Goal: Transaction & Acquisition: Register for event/course

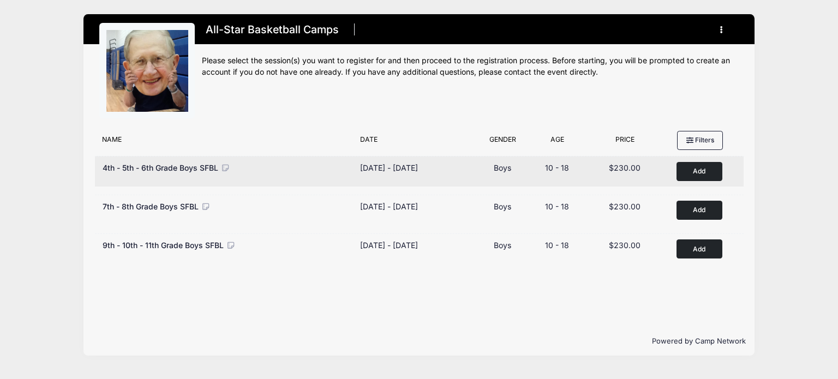
click at [688, 167] on button "Add to Cart" at bounding box center [699, 171] width 46 height 19
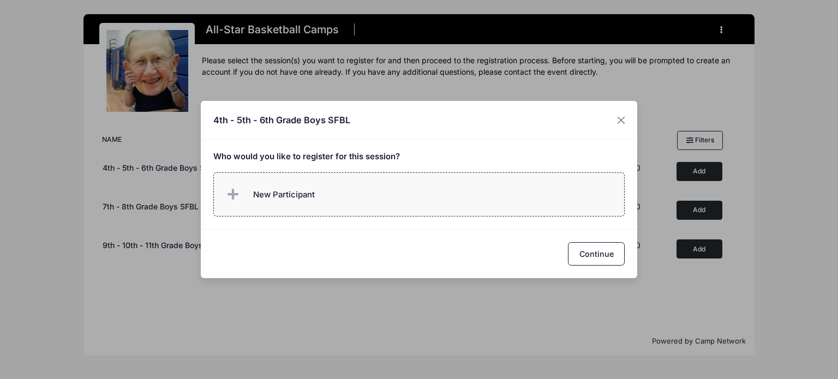
click at [327, 185] on label "New Participant" at bounding box center [419, 194] width 412 height 44
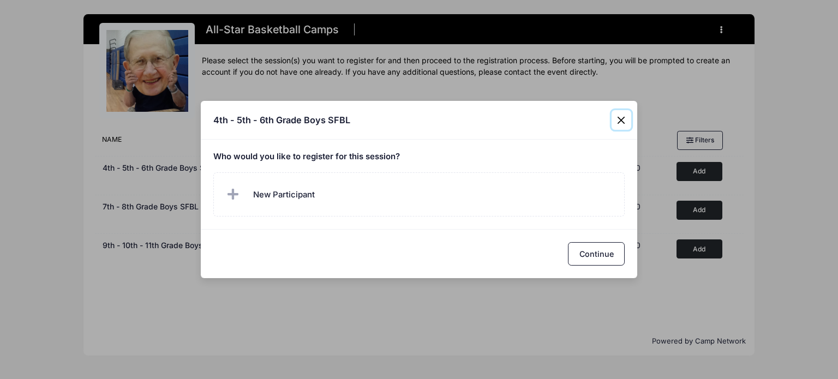
click at [620, 89] on div "4th - 5th - 6th Grade Boys SFBL Who would you like to register for this session?" at bounding box center [419, 189] width 838 height 379
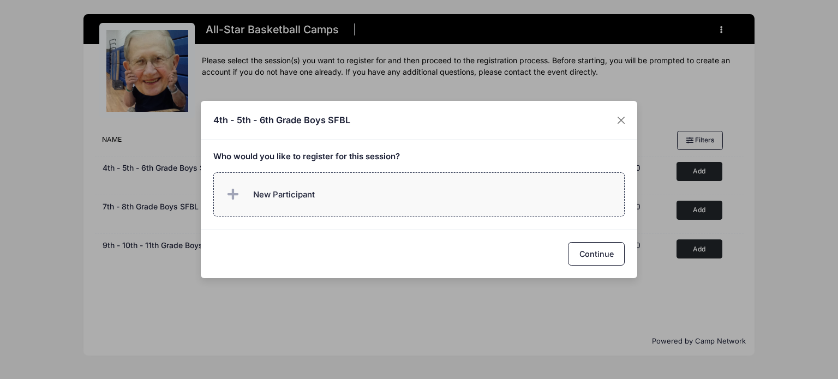
click at [264, 187] on span "New Participant" at bounding box center [269, 195] width 91 height 22
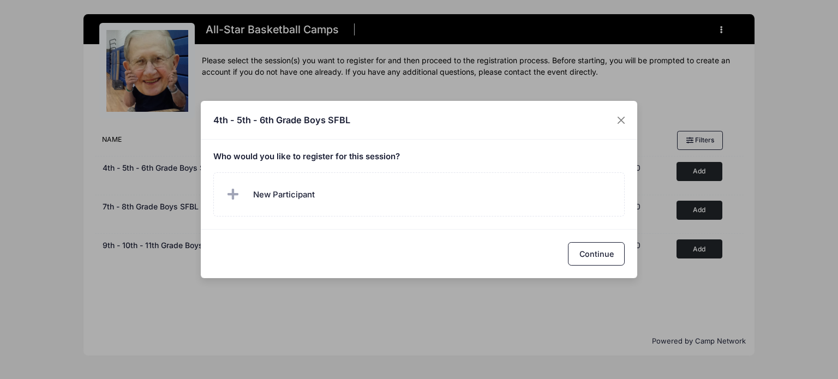
click at [270, 195] on label "New Participant" at bounding box center [419, 194] width 412 height 44
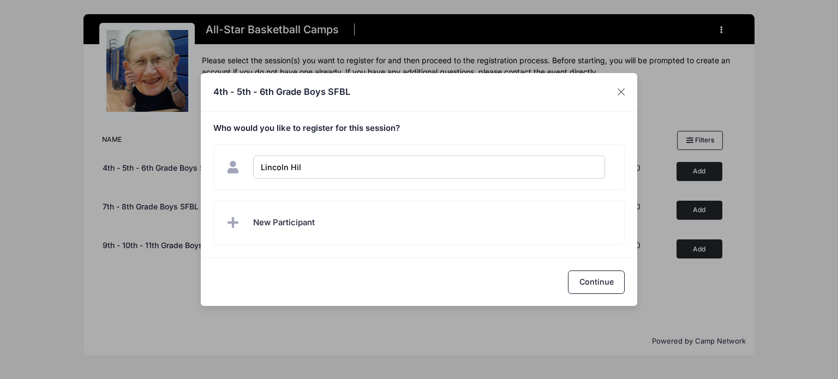
type input "Lincoln Hill"
checkbox input "true"
click at [579, 285] on button "Continue" at bounding box center [596, 282] width 57 height 23
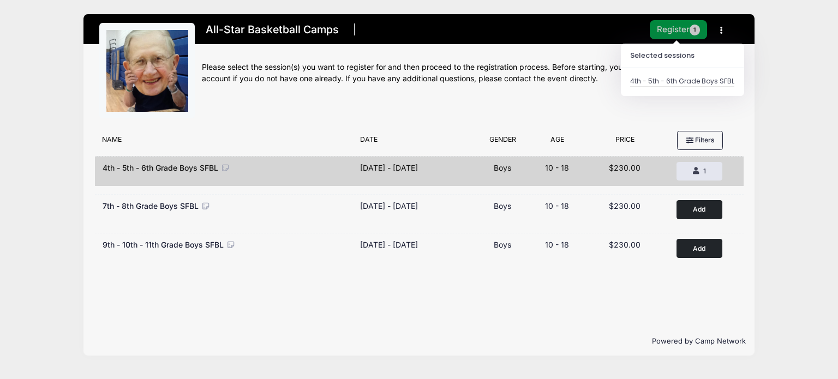
click at [674, 26] on button "Register 1" at bounding box center [679, 29] width 58 height 19
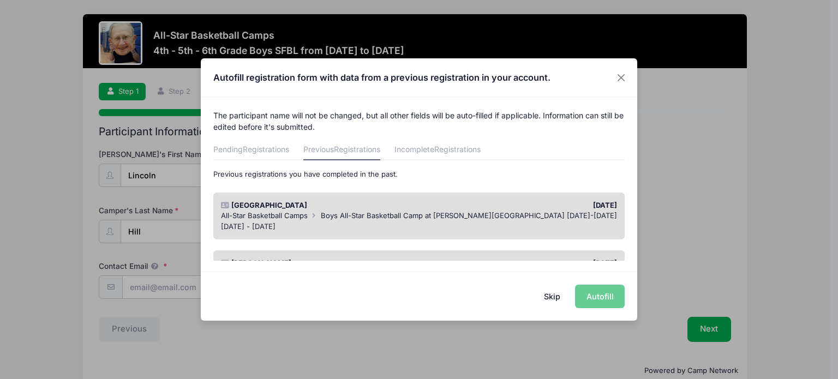
click at [457, 211] on div "All-Star Basketball Camps Boys All-Star Basketball Camp at Madonna University J…" at bounding box center [419, 216] width 397 height 11
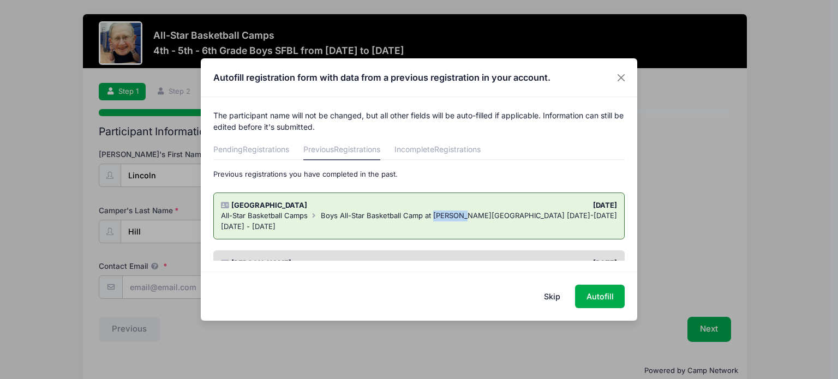
click at [457, 211] on div "All-Star Basketball Camps Boys All-Star Basketball Camp at Madonna University J…" at bounding box center [419, 216] width 397 height 11
click at [595, 298] on button "Autofill" at bounding box center [600, 296] width 50 height 23
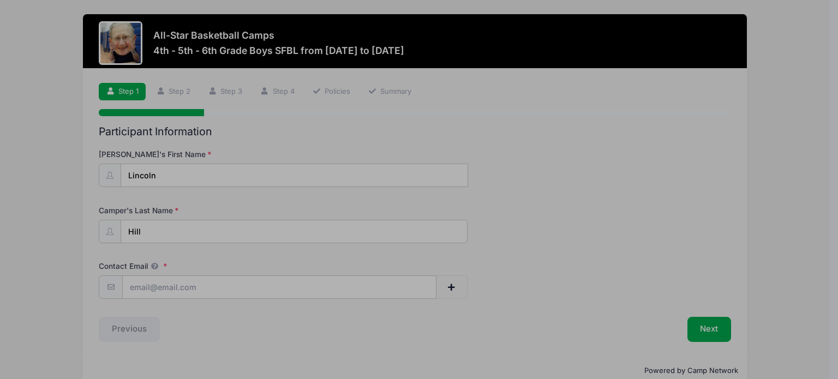
type input "[PERSON_NAME][EMAIL_ADDRESS][PERSON_NAME][DOMAIN_NAME]"
type input "09/11/2015"
select select "4th"
type input "46188 Barrington RD"
type input "Plymouth"
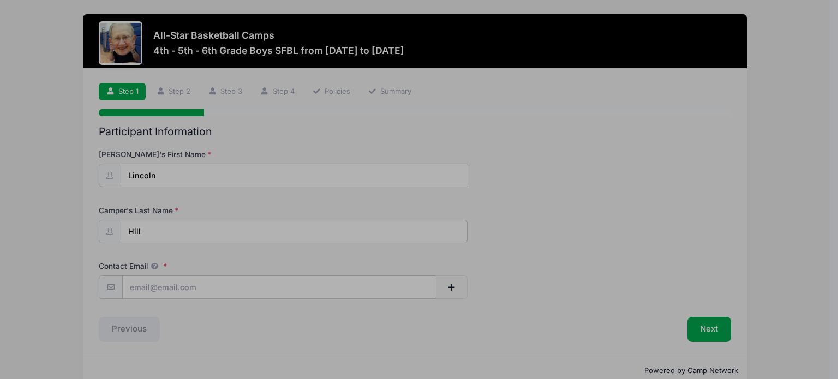
select select "MI"
type input "48170"
select select "Youth Large"
type input "Amanda"
type input "Hill"
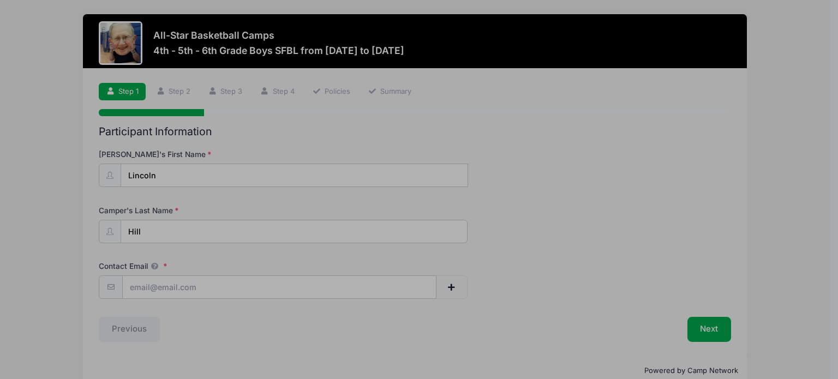
type input "7349687100"
type input "[PERSON_NAME][EMAIL_ADDRESS][PERSON_NAME][DOMAIN_NAME]"
type input "Amanda Hill"
type input "7349687100"
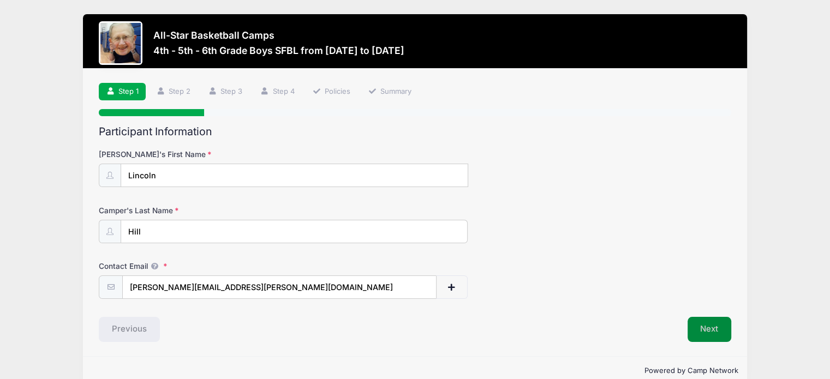
click at [713, 330] on button "Next" at bounding box center [709, 329] width 44 height 25
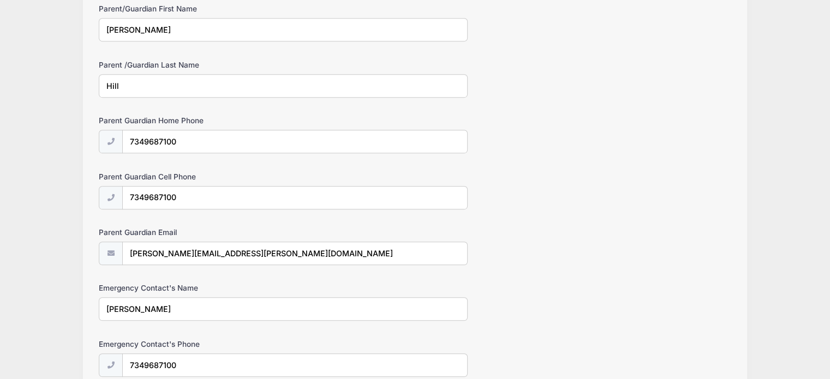
scroll to position [631, 0]
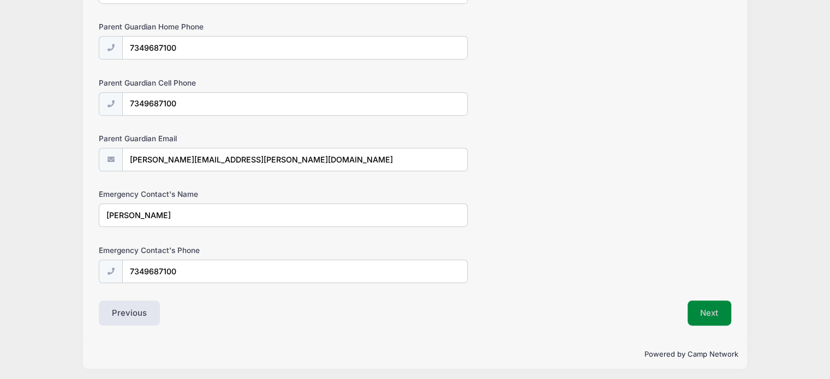
click at [717, 314] on button "Next" at bounding box center [709, 313] width 44 height 25
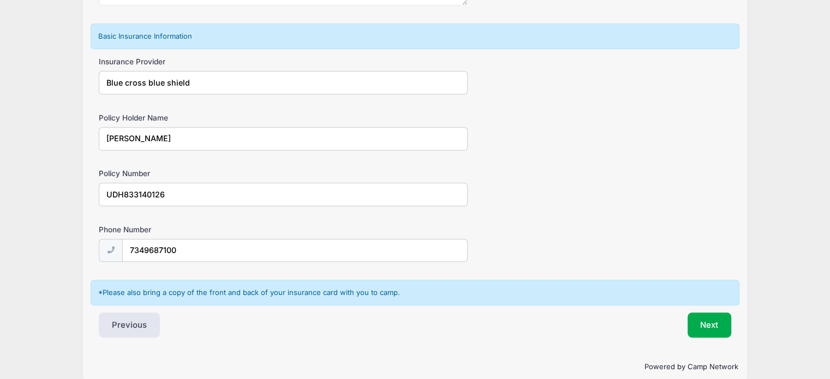
scroll to position [685, 0]
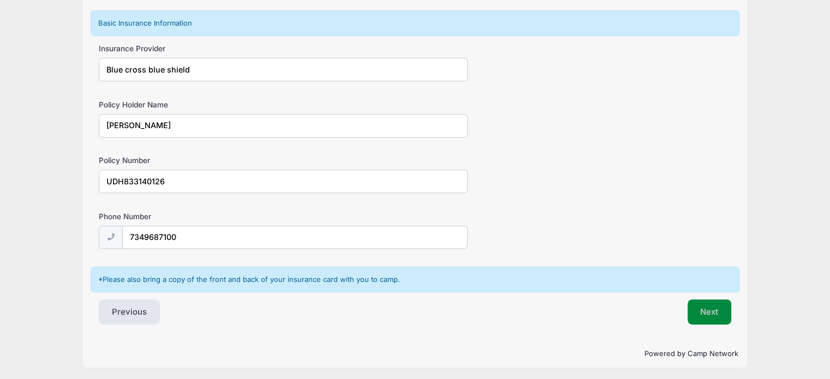
click at [717, 304] on button "Next" at bounding box center [709, 311] width 44 height 25
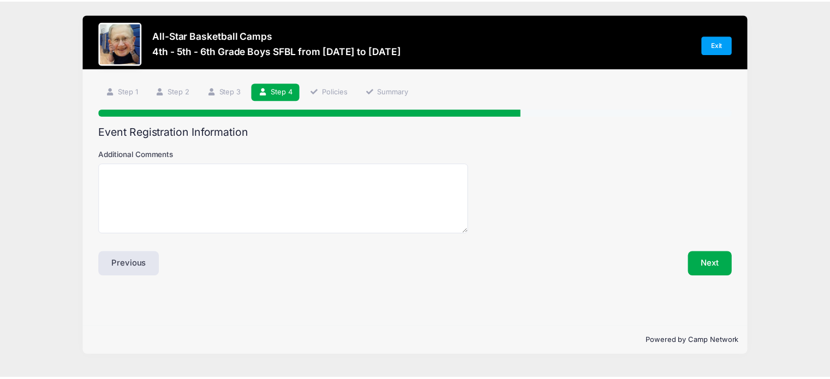
scroll to position [0, 0]
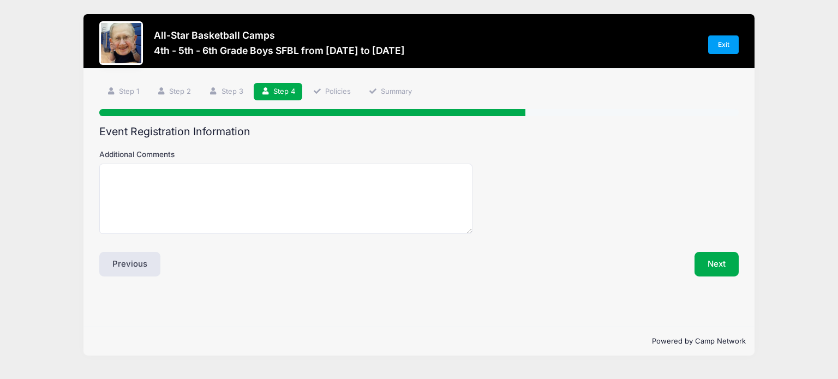
click at [693, 271] on div "Next" at bounding box center [581, 264] width 325 height 25
click at [703, 270] on button "Next" at bounding box center [716, 264] width 44 height 25
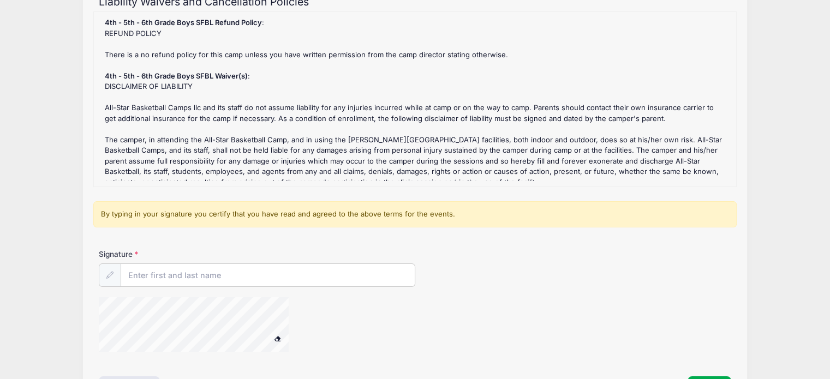
scroll to position [136, 0]
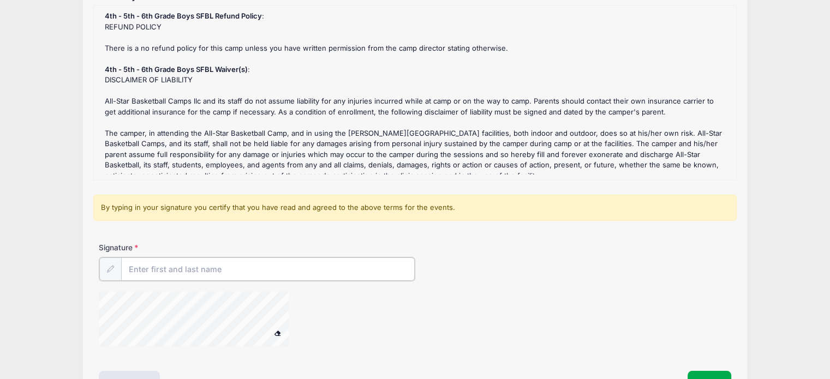
click at [187, 272] on input "Signature" at bounding box center [267, 268] width 293 height 23
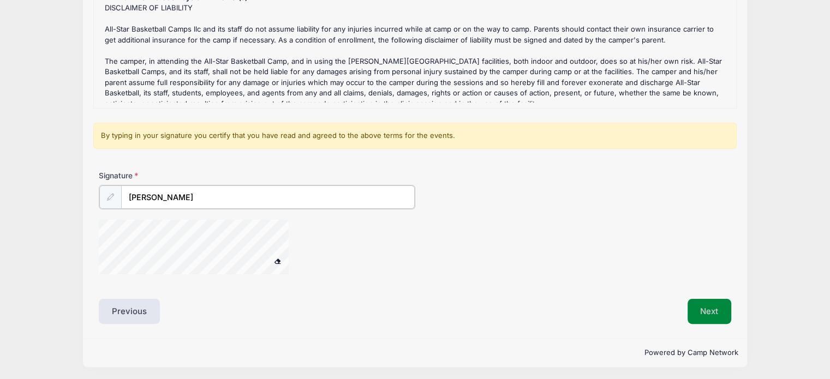
type input "Amanda Hill"
click at [711, 307] on button "Next" at bounding box center [709, 310] width 44 height 25
click at [715, 304] on button "Next" at bounding box center [709, 311] width 44 height 25
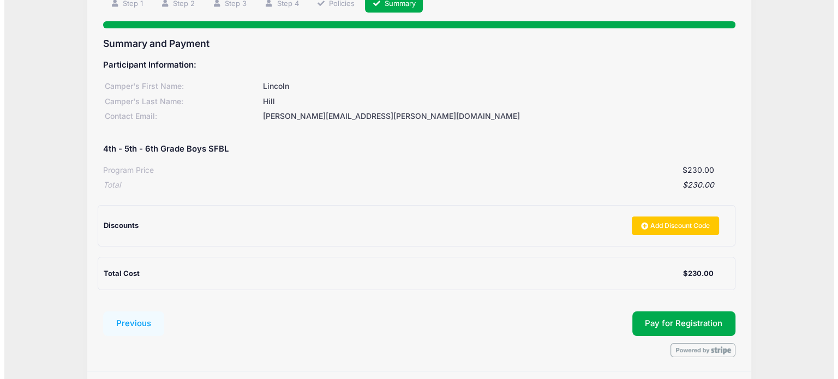
scroll to position [122, 0]
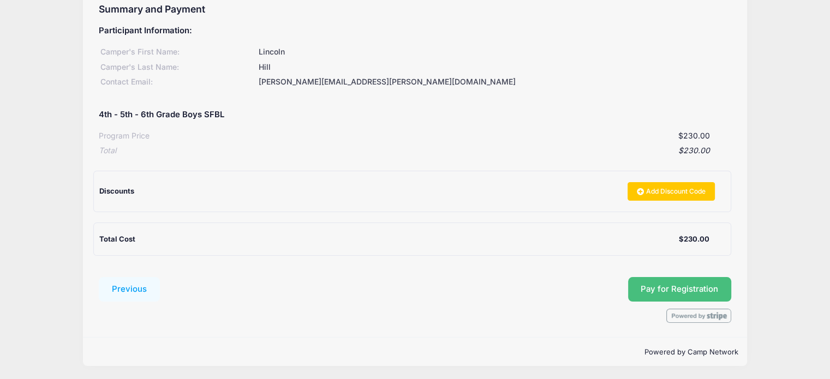
click at [708, 284] on span "Pay for Registration" at bounding box center [678, 289] width 77 height 10
